Goal: Information Seeking & Learning: Learn about a topic

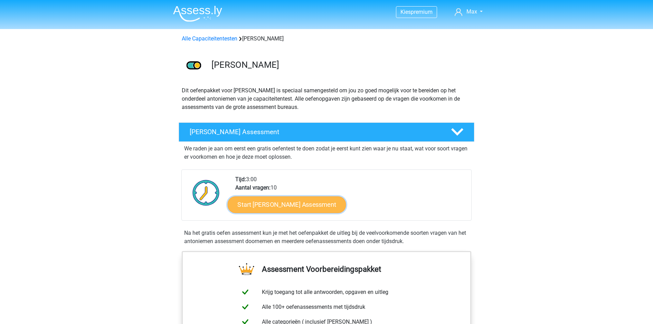
click at [284, 196] on link "Start Antoniemen Gratis Oefen Assessment" at bounding box center [287, 204] width 119 height 17
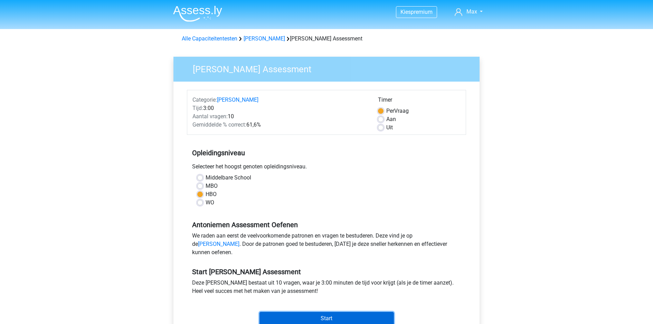
click at [280, 312] on input "Start" at bounding box center [327, 318] width 134 height 13
click at [239, 241] on link "Antoniemen oefenpagina" at bounding box center [218, 244] width 41 height 7
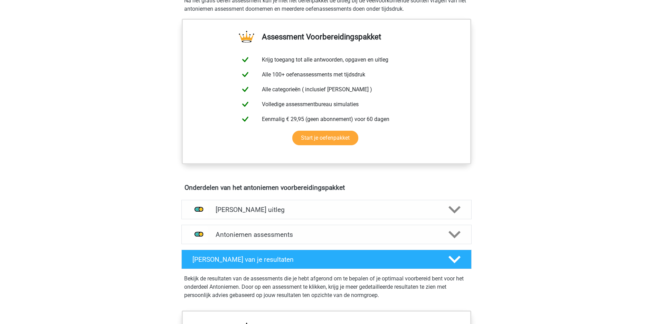
scroll to position [233, 0]
click at [370, 230] on h4 "Antoniemen assessments" at bounding box center [327, 234] width 222 height 8
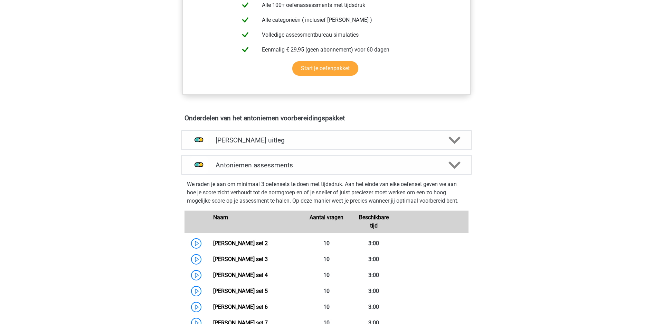
scroll to position [300, 0]
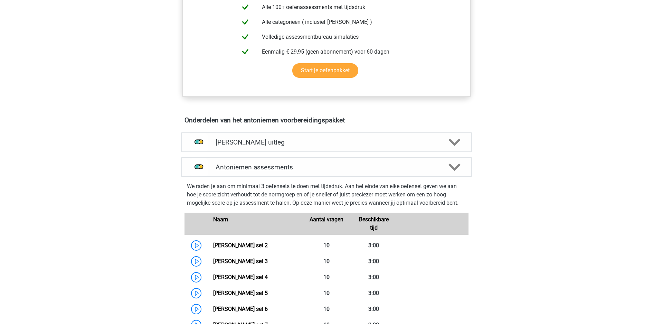
click at [359, 163] on h4 "Antoniemen assessments" at bounding box center [327, 167] width 222 height 8
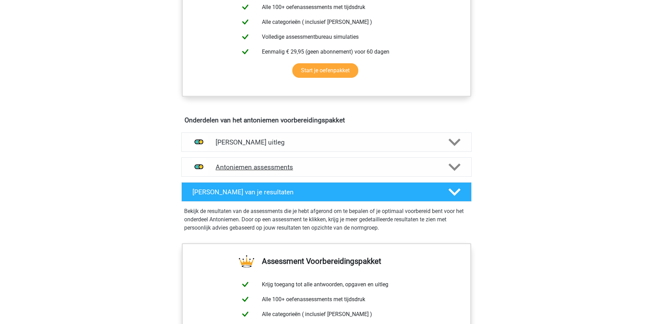
scroll to position [392, 0]
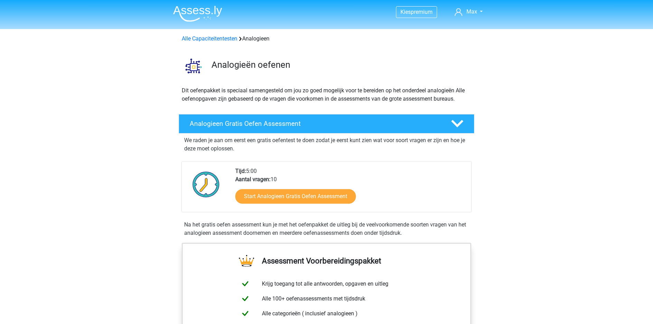
click at [295, 183] on div "Start Analogieen Gratis Oefen Assessment" at bounding box center [350, 197] width 230 height 28
click at [293, 188] on link "Start Analogieen Gratis Oefen Assessment" at bounding box center [295, 196] width 139 height 17
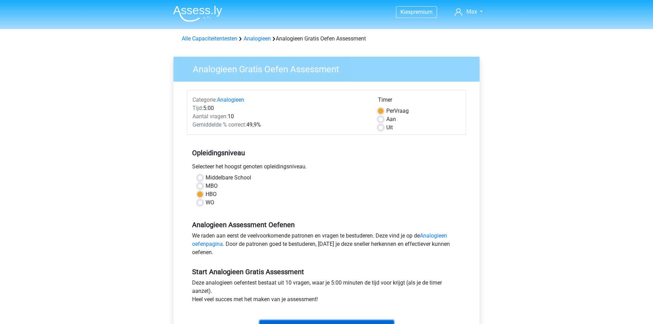
click at [289, 320] on input "Start" at bounding box center [327, 326] width 134 height 13
click at [532, 144] on div "Kies premium Max [EMAIL_ADDRESS][DOMAIN_NAME]" at bounding box center [326, 273] width 653 height 546
click at [491, 152] on div "Kies premium Max [EMAIL_ADDRESS][DOMAIN_NAME]" at bounding box center [326, 273] width 653 height 546
click at [293, 320] on input "Start" at bounding box center [327, 326] width 134 height 13
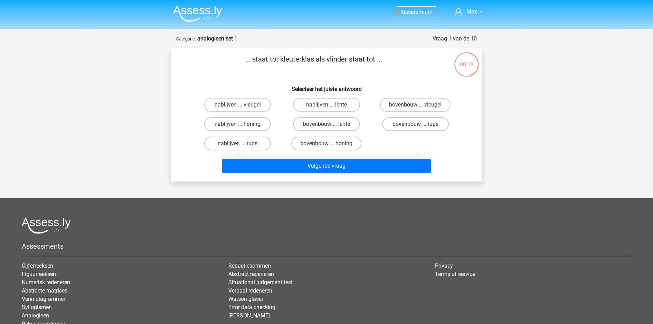
click at [434, 117] on label "bovenbouw ... rups" at bounding box center [415, 124] width 67 height 14
click at [420, 124] on input "bovenbouw ... rups" at bounding box center [417, 126] width 4 height 4
radio input "true"
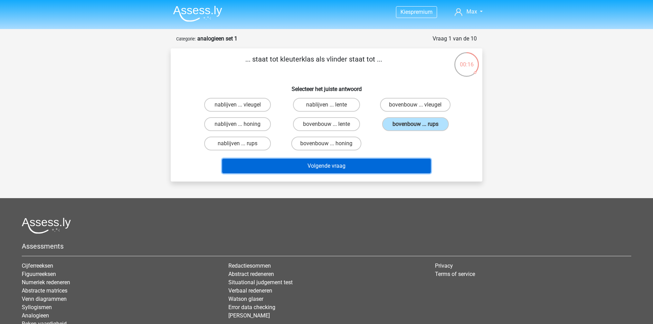
click at [397, 159] on button "Volgende vraag" at bounding box center [326, 166] width 209 height 15
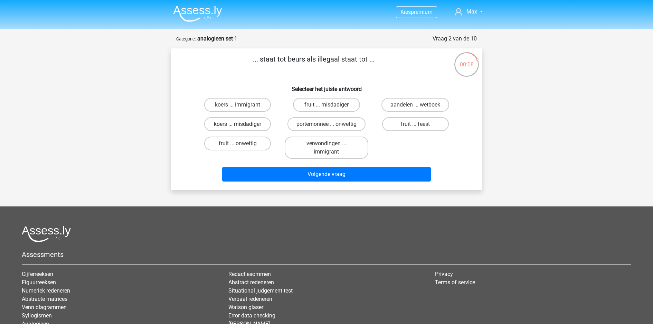
click at [252, 117] on label "koers ... misdadiger" at bounding box center [237, 124] width 67 height 14
click at [242, 124] on input "koers ... misdadiger" at bounding box center [240, 126] width 4 height 4
radio input "true"
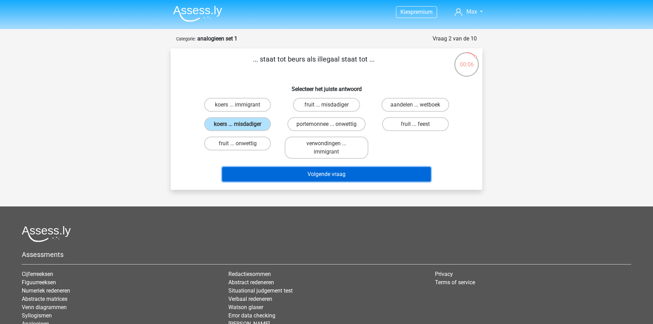
click at [291, 167] on button "Volgende vraag" at bounding box center [326, 174] width 209 height 15
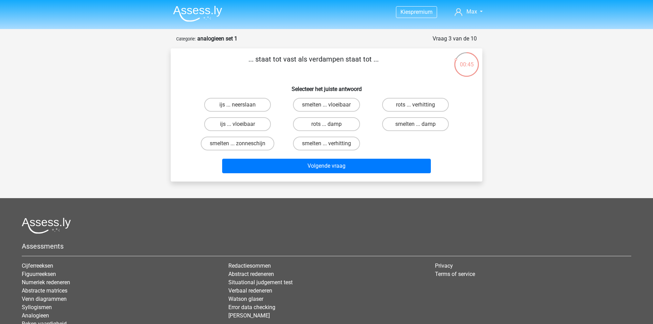
click at [358, 60] on p "... staat tot vast als verdampen staat tot ..." at bounding box center [314, 64] width 264 height 21
click at [364, 62] on p "... staat tot vast als verdampen staat tot ..." at bounding box center [314, 64] width 264 height 21
click at [256, 136] on label "smelten ... zonneschijn" at bounding box center [238, 143] width 74 height 14
click at [242, 143] on input "smelten ... zonneschijn" at bounding box center [240, 145] width 4 height 4
radio input "true"
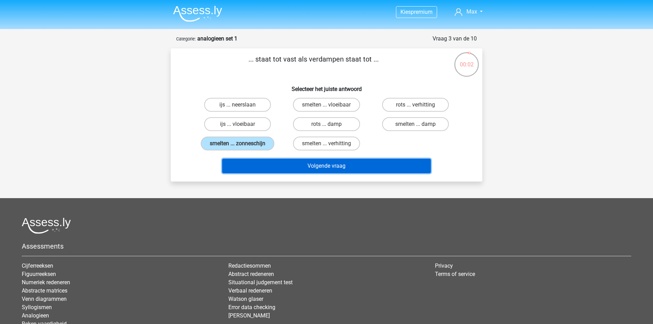
click at [260, 159] on button "Volgende vraag" at bounding box center [326, 166] width 209 height 15
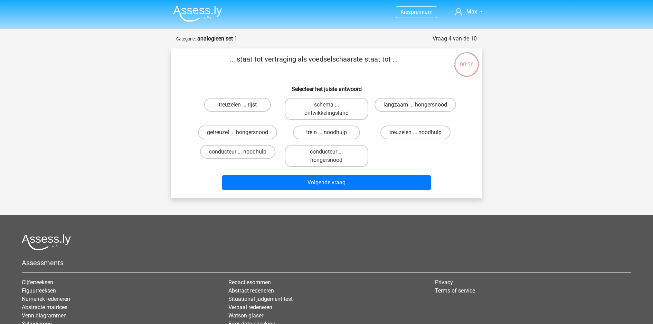
click at [437, 98] on label "langzaam ... hongersnood" at bounding box center [416, 105] width 82 height 14
click at [420, 105] on input "langzaam ... hongersnood" at bounding box center [417, 107] width 4 height 4
radio input "true"
click at [245, 125] on label "getreuzel ... hongersnood" at bounding box center [237, 132] width 79 height 14
click at [242, 132] on input "getreuzel ... hongersnood" at bounding box center [240, 134] width 4 height 4
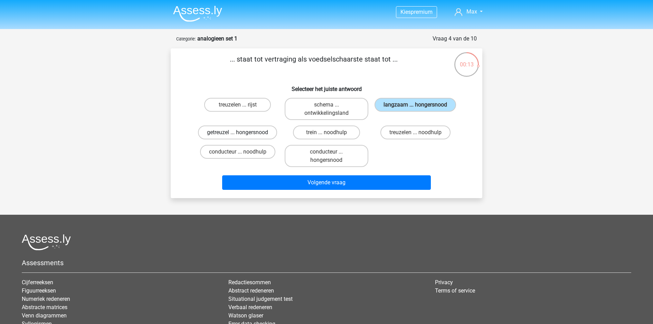
radio input "true"
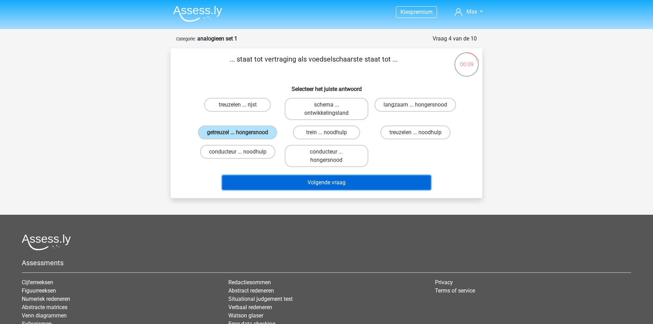
click at [375, 175] on button "Volgende vraag" at bounding box center [326, 182] width 209 height 15
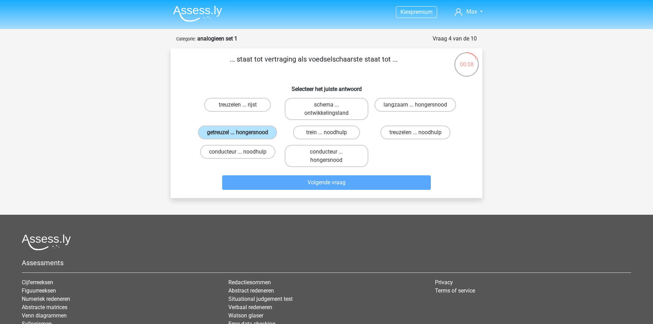
scroll to position [2, 0]
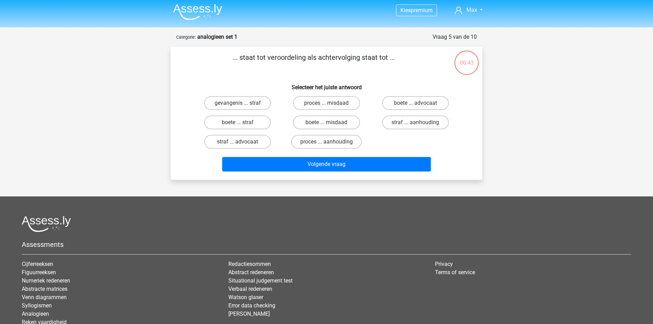
click at [369, 162] on div "Kies premium Max [EMAIL_ADDRESS][DOMAIN_NAME]" at bounding box center [326, 188] width 653 height 380
click at [352, 135] on label "proces ... aanhouding" at bounding box center [326, 142] width 70 height 14
click at [331, 142] on input "proces ... aanhouding" at bounding box center [329, 144] width 4 height 4
radio input "true"
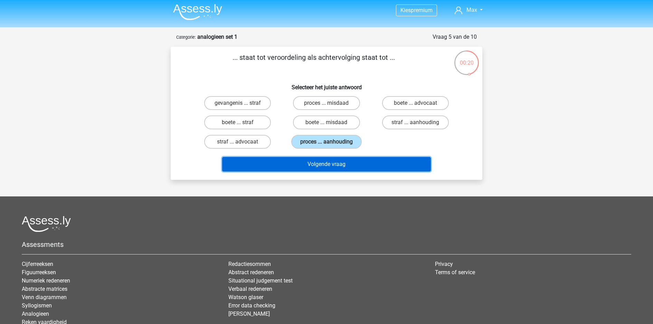
click at [354, 157] on button "Volgende vraag" at bounding box center [326, 164] width 209 height 15
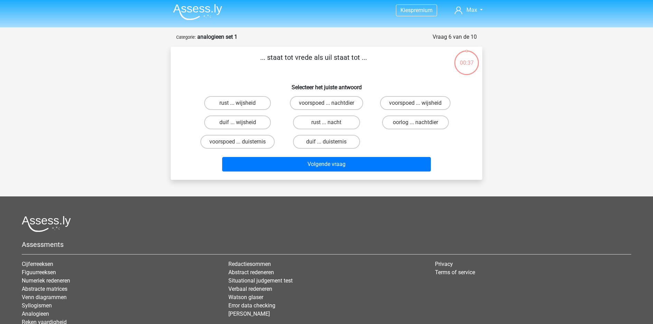
click at [338, 156] on div "Kies premium Max [EMAIL_ADDRESS][DOMAIN_NAME]" at bounding box center [326, 188] width 653 height 380
click at [247, 96] on label "rust ... wijsheid" at bounding box center [237, 103] width 67 height 14
click at [242, 103] on input "rust ... wijsheid" at bounding box center [240, 105] width 4 height 4
radio input "true"
click at [257, 115] on label "duif ... wijsheid" at bounding box center [237, 122] width 67 height 14
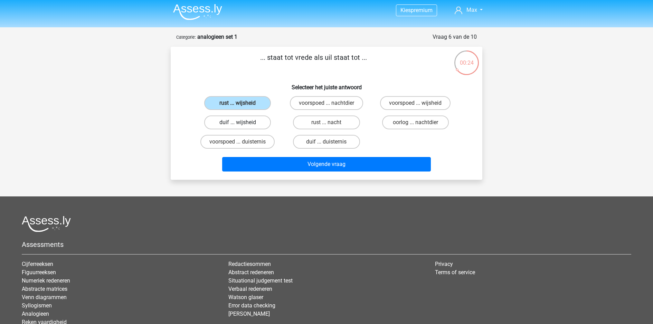
click at [242, 122] on input "duif ... wijsheid" at bounding box center [240, 124] width 4 height 4
radio input "true"
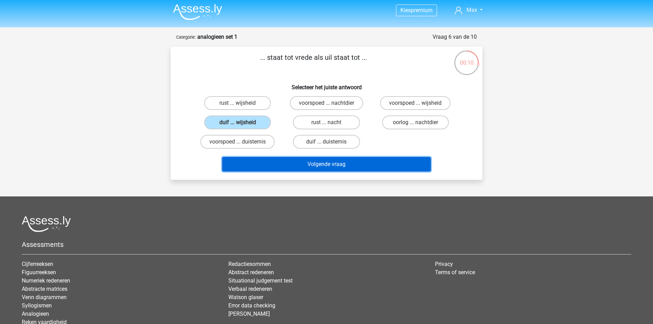
click at [278, 157] on button "Volgende vraag" at bounding box center [326, 164] width 209 height 15
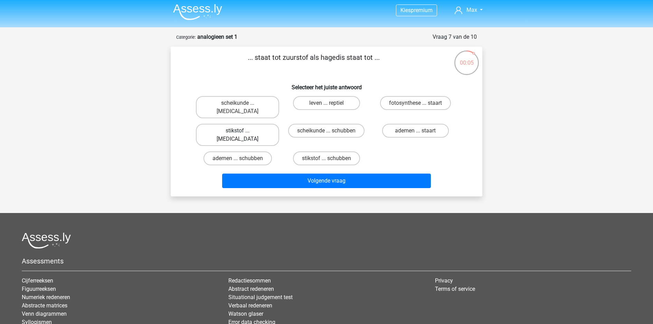
click at [240, 124] on label "stikstof ... krokodil" at bounding box center [237, 135] width 83 height 22
click at [240, 131] on input "stikstof ... krokodil" at bounding box center [240, 133] width 4 height 4
radio input "true"
click at [240, 151] on label "ademen ... schubben" at bounding box center [238, 158] width 68 height 14
click at [240, 158] on input "ademen ... schubben" at bounding box center [240, 160] width 4 height 4
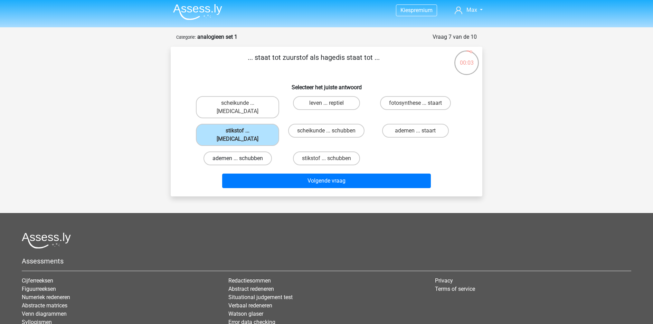
radio input "true"
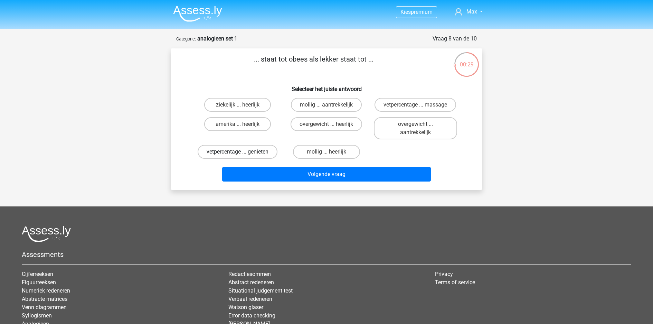
click at [248, 145] on label "vetpercentage ... genieten" at bounding box center [238, 152] width 80 height 14
click at [242, 152] on input "vetpercentage ... genieten" at bounding box center [240, 154] width 4 height 4
radio input "true"
click at [352, 117] on label "overgewicht ... heerlijk" at bounding box center [327, 124] width 72 height 14
click at [331, 124] on input "overgewicht ... heerlijk" at bounding box center [329, 126] width 4 height 4
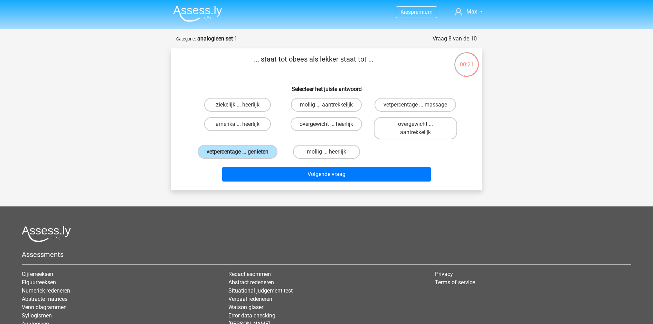
radio input "true"
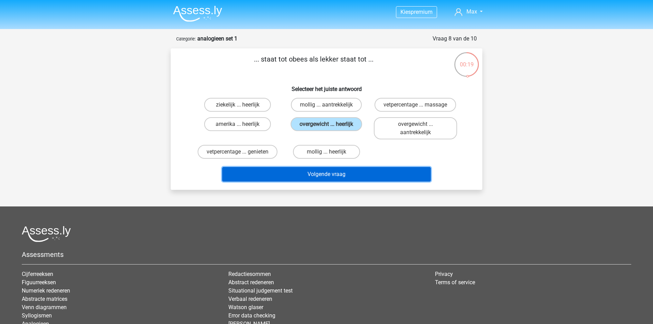
click at [347, 167] on button "Volgende vraag" at bounding box center [326, 174] width 209 height 15
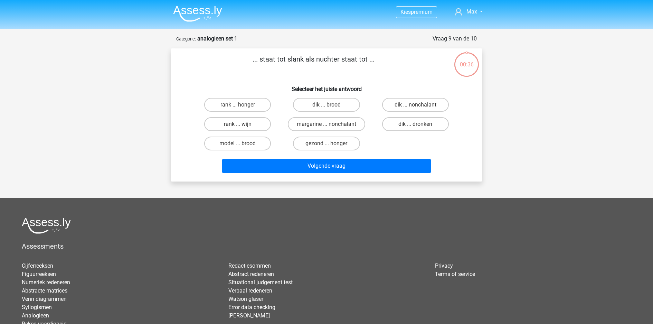
scroll to position [2, 0]
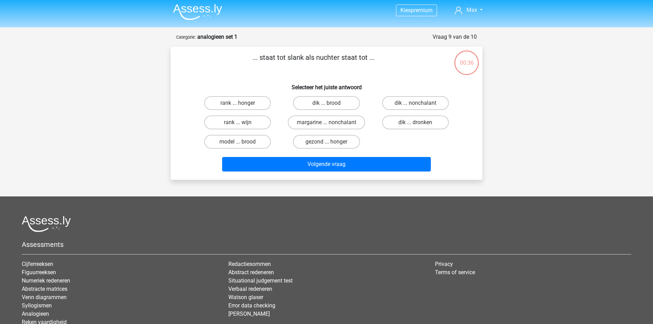
click at [328, 163] on div "Kies premium Max [EMAIL_ADDRESS][DOMAIN_NAME]" at bounding box center [326, 188] width 653 height 380
click at [404, 115] on label "dik ... dronken" at bounding box center [415, 122] width 67 height 14
click at [415, 122] on input "dik ... dronken" at bounding box center [417, 124] width 4 height 4
radio input "true"
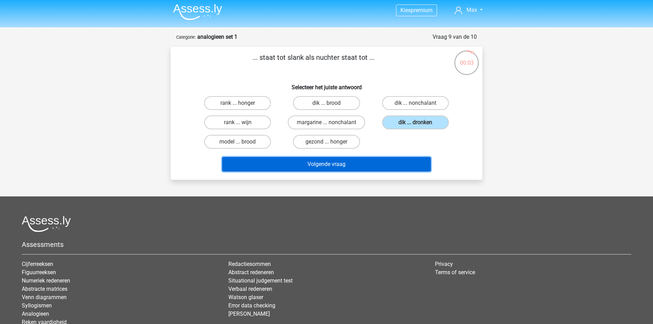
click at [377, 157] on button "Volgende vraag" at bounding box center [326, 164] width 209 height 15
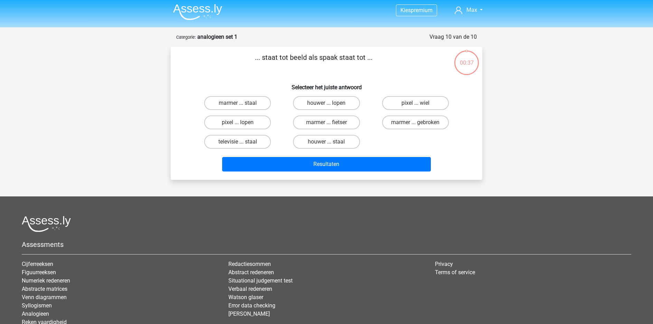
click at [354, 162] on div "Kies premium Max [EMAIL_ADDRESS][DOMAIN_NAME]" at bounding box center [326, 188] width 653 height 380
click at [416, 96] on label "pixel ... wiel" at bounding box center [415, 103] width 67 height 14
click at [416, 103] on input "pixel ... wiel" at bounding box center [417, 105] width 4 height 4
radio input "true"
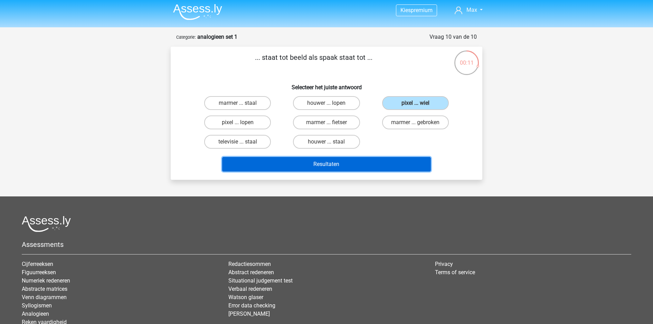
click at [396, 157] on button "Resultaten" at bounding box center [326, 164] width 209 height 15
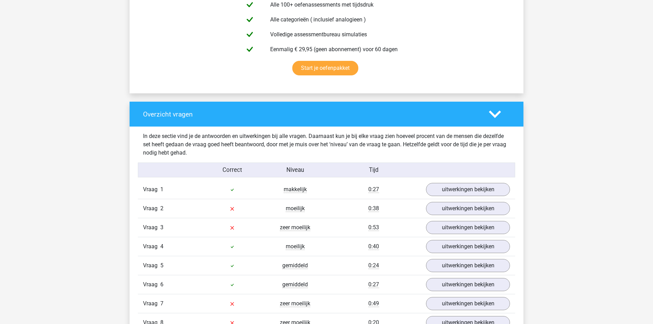
scroll to position [415, 0]
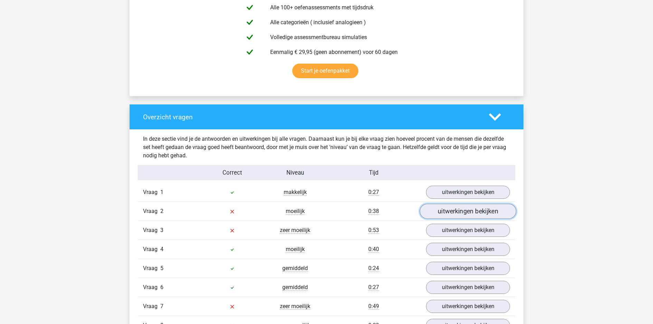
click at [464, 204] on link "uitwerkingen bekijken" at bounding box center [468, 211] width 96 height 15
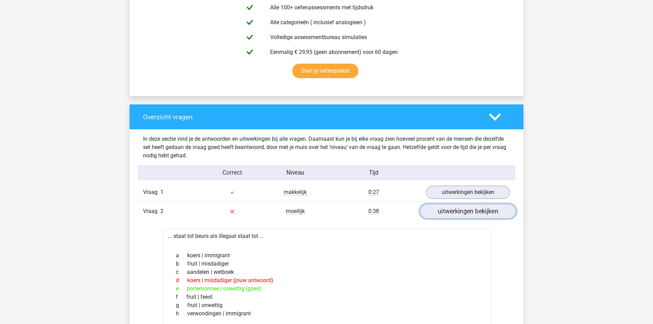
click at [464, 204] on link "uitwerkingen bekijken" at bounding box center [468, 211] width 96 height 15
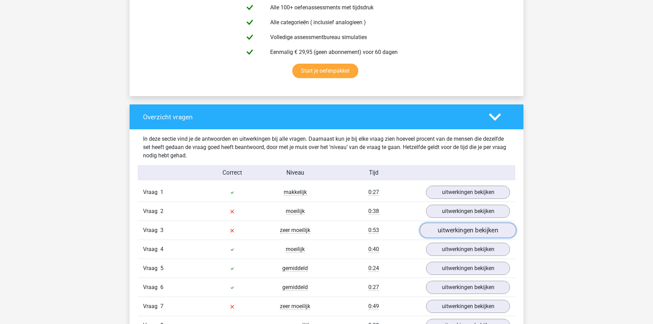
click at [467, 223] on link "uitwerkingen bekijken" at bounding box center [468, 230] width 96 height 15
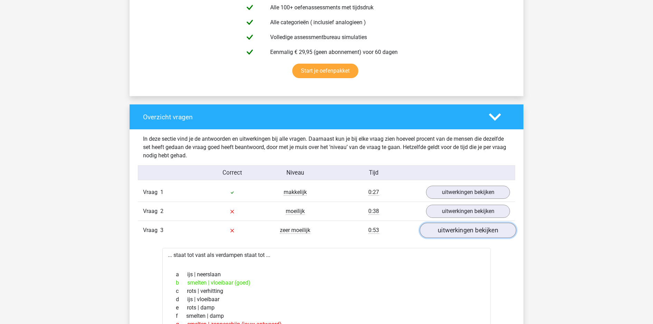
click at [467, 223] on link "uitwerkingen bekijken" at bounding box center [468, 230] width 96 height 15
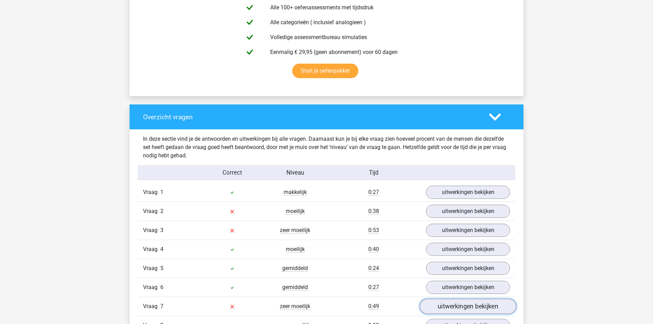
click at [455, 299] on link "uitwerkingen bekijken" at bounding box center [468, 306] width 96 height 15
click at [458, 315] on div "Vraag 8 zeer moeilijk 0:20 uitwerkingen bekijken" at bounding box center [326, 324] width 377 height 19
click at [460, 318] on link "uitwerkingen bekijken" at bounding box center [468, 325] width 96 height 15
click at [459, 299] on link "uitwerkingen bekijken" at bounding box center [468, 306] width 96 height 15
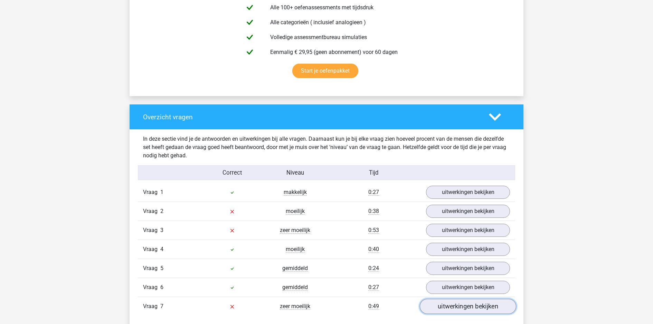
click at [461, 299] on link "uitwerkingen bekijken" at bounding box center [468, 306] width 96 height 15
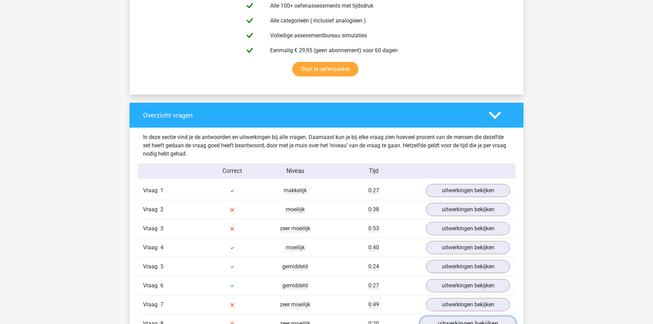
click at [466, 316] on link "uitwerkingen bekijken" at bounding box center [468, 323] width 96 height 15
click at [520, 194] on div "Overzicht vragen In deze sectie vind je de antwoorden en uitwerkingen bij alle …" at bounding box center [327, 240] width 394 height 274
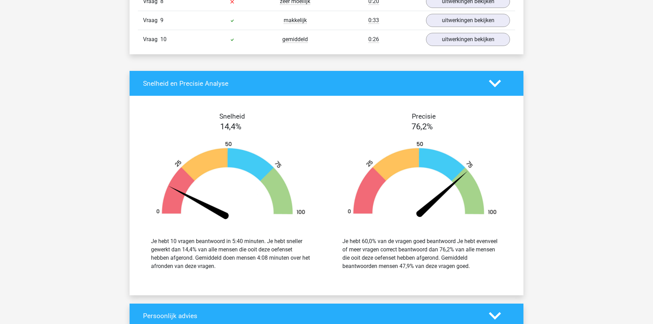
scroll to position [742, 0]
